Goal: Find specific page/section: Find specific page/section

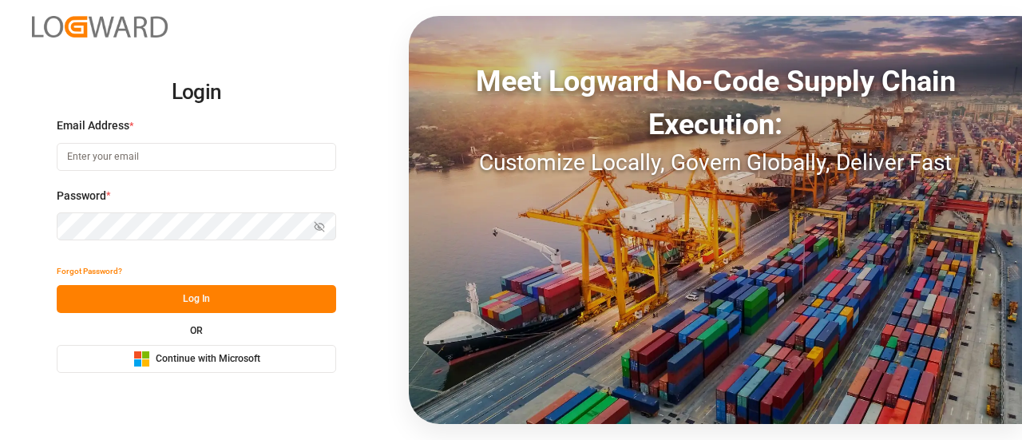
click at [179, 156] on input at bounding box center [196, 157] width 279 height 28
type input "[PERSON_NAME][EMAIL_ADDRESS][DOMAIN_NAME]"
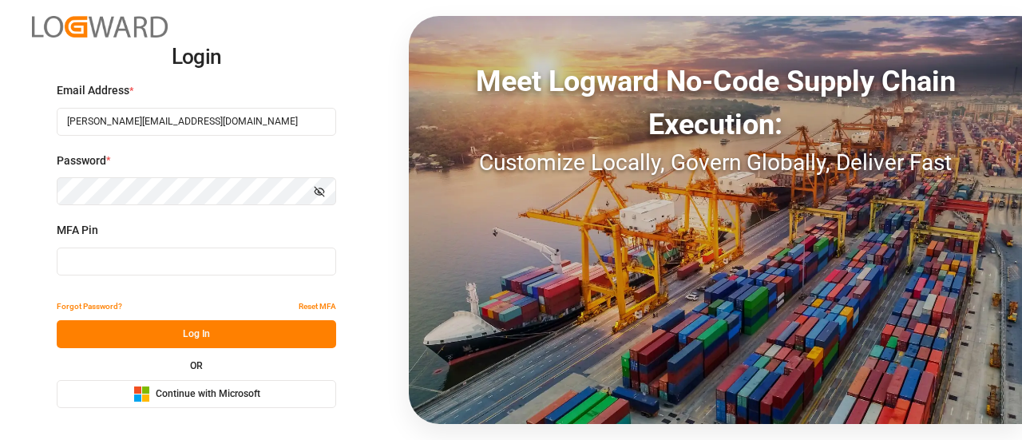
type input "345056"
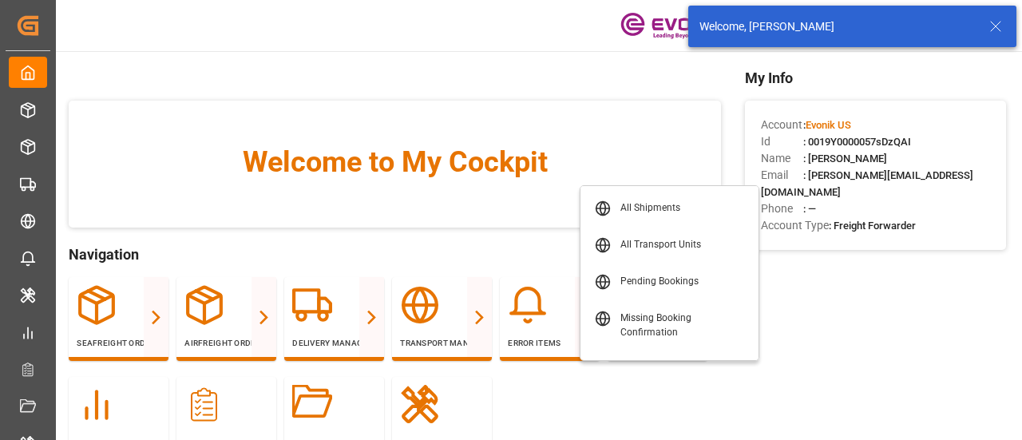
scroll to position [102, 0]
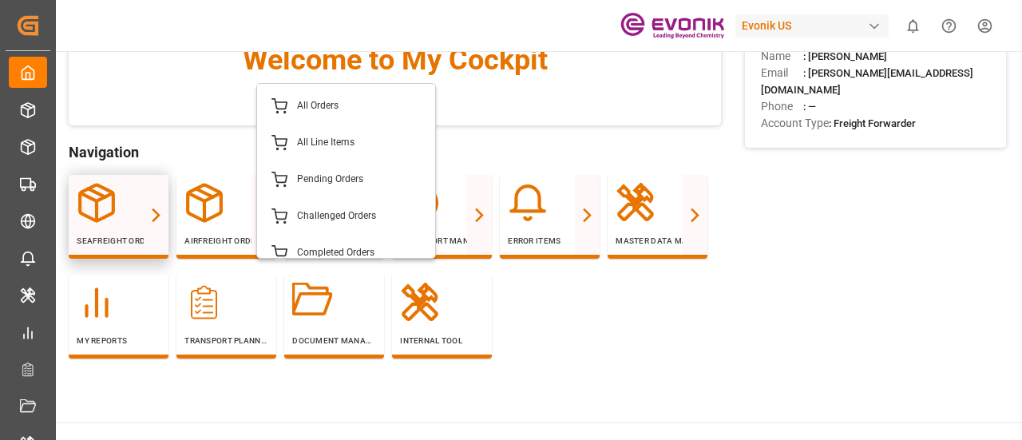
click at [125, 215] on div at bounding box center [119, 203] width 84 height 40
click at [152, 215] on icon at bounding box center [156, 215] width 17 height 17
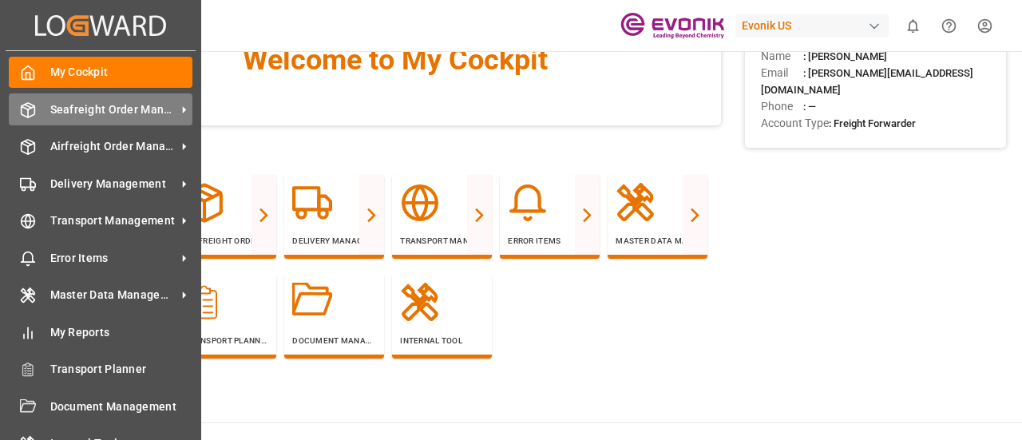
click at [112, 122] on div "Seafreight Order Management Seafreight Order Management" at bounding box center [101, 108] width 184 height 31
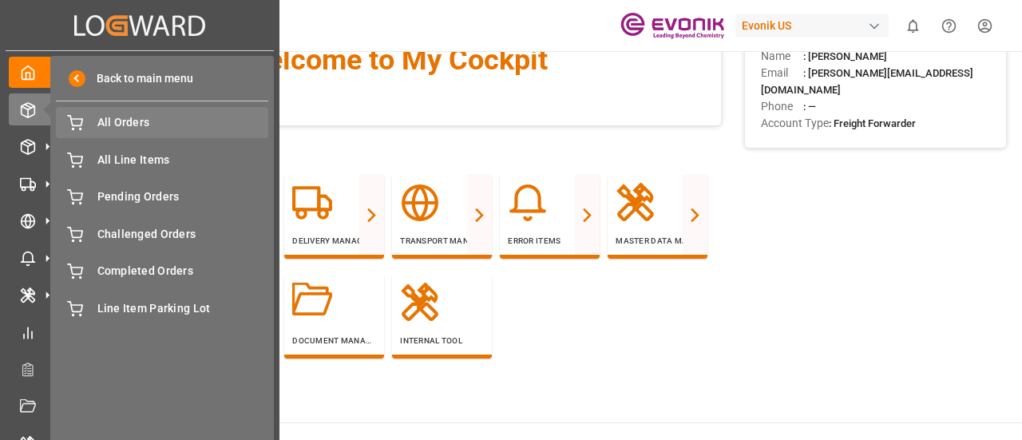
click at [171, 121] on span "All Orders" at bounding box center [183, 122] width 172 height 17
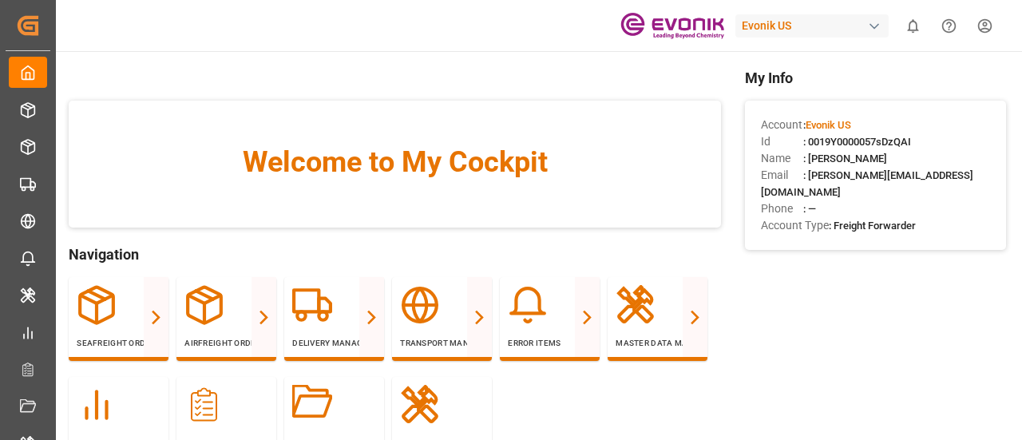
click at [795, 22] on div "Evonik US" at bounding box center [811, 25] width 153 height 23
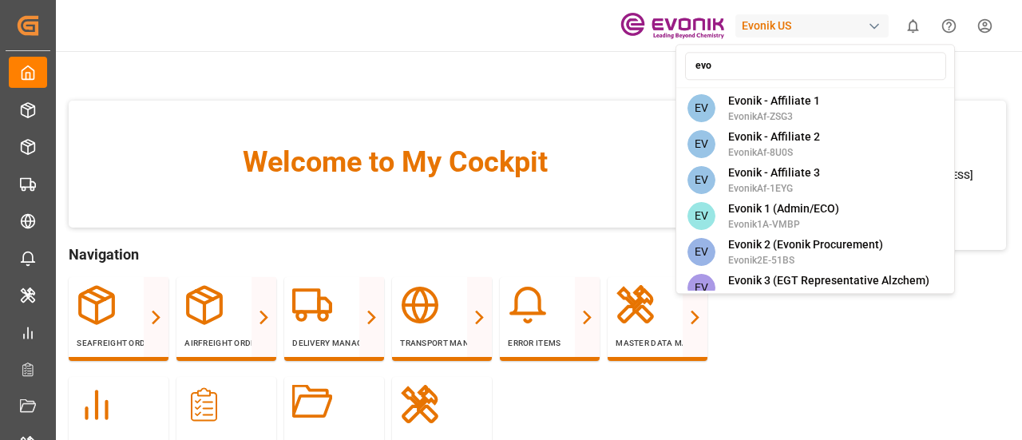
type input "evo"
